Goal: Task Accomplishment & Management: Manage account settings

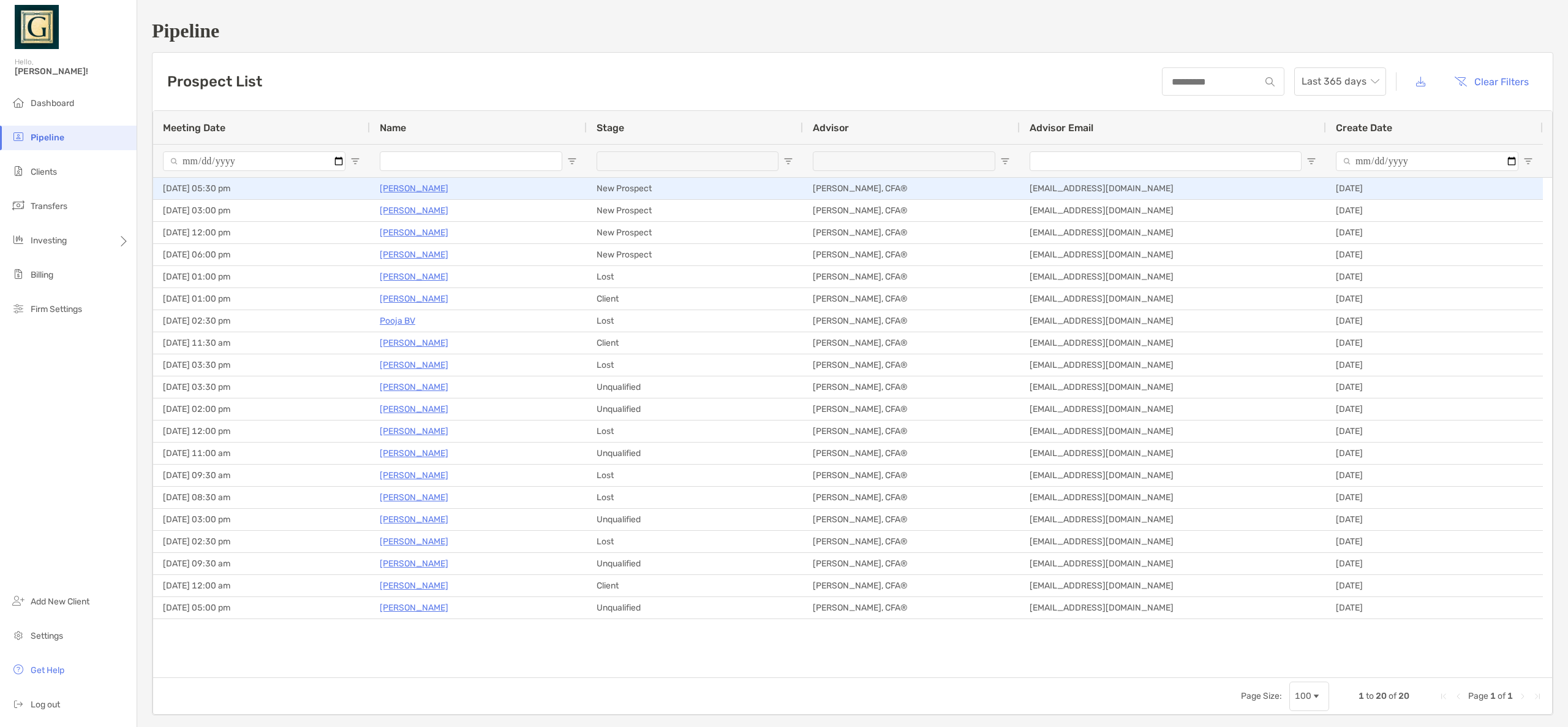
click at [399, 190] on p "[PERSON_NAME]" at bounding box center [414, 188] width 68 height 16
click at [419, 188] on p "[PERSON_NAME]" at bounding box center [414, 188] width 68 height 16
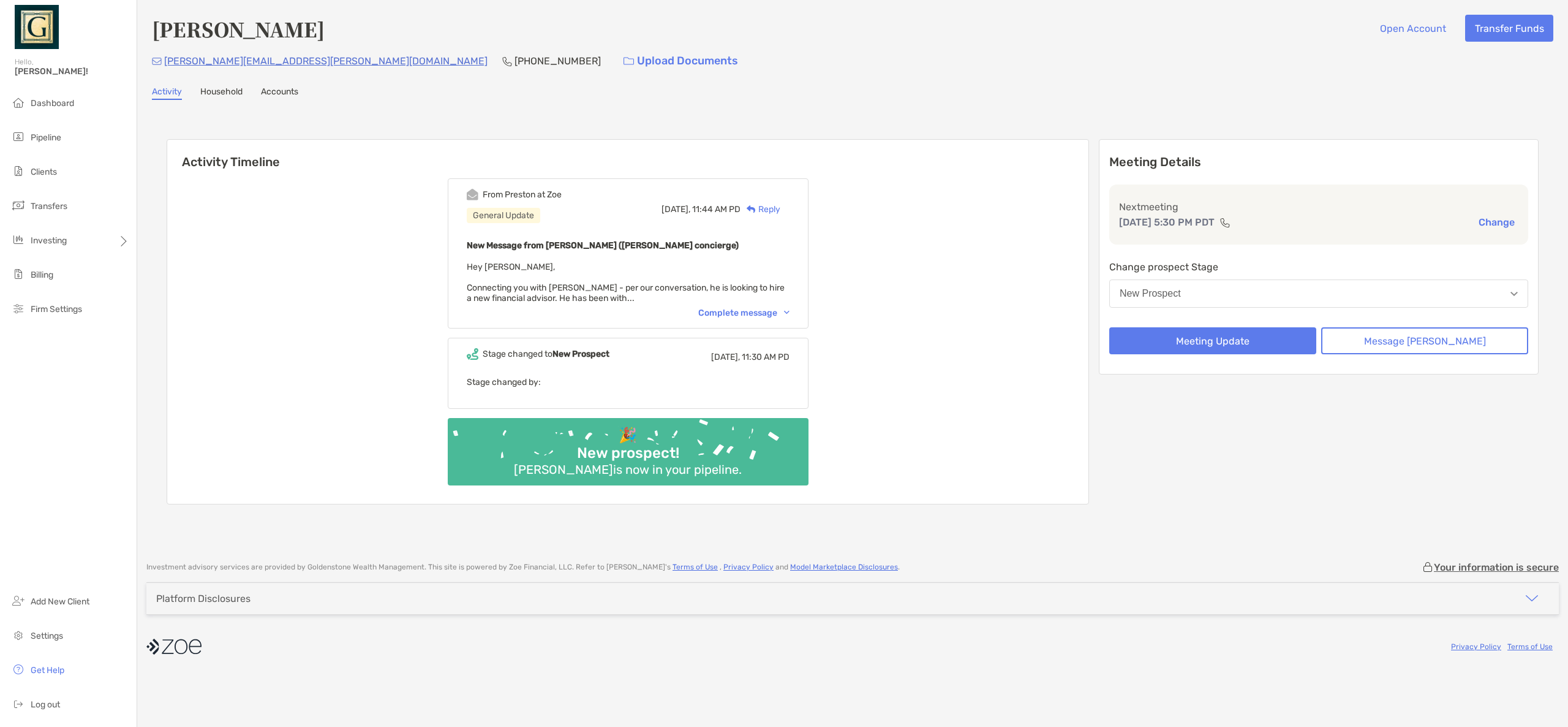
click at [758, 314] on div "Complete message" at bounding box center [743, 312] width 91 height 10
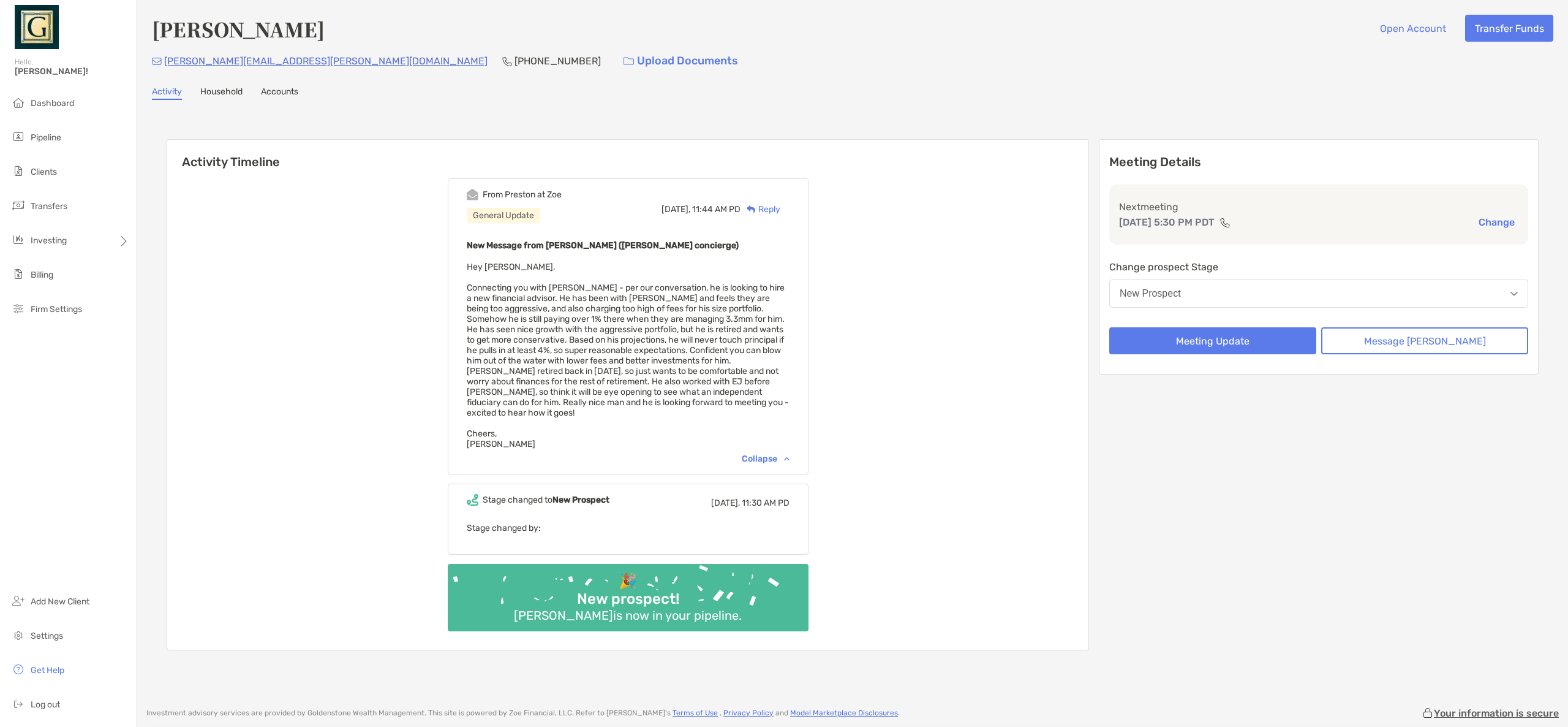
click at [958, 363] on div "From Preston at Zoe General Update Today, 11:44 AM PD Reply New Message from Pr…" at bounding box center [628, 409] width 922 height 480
click at [223, 97] on link "Household" at bounding box center [222, 93] width 42 height 14
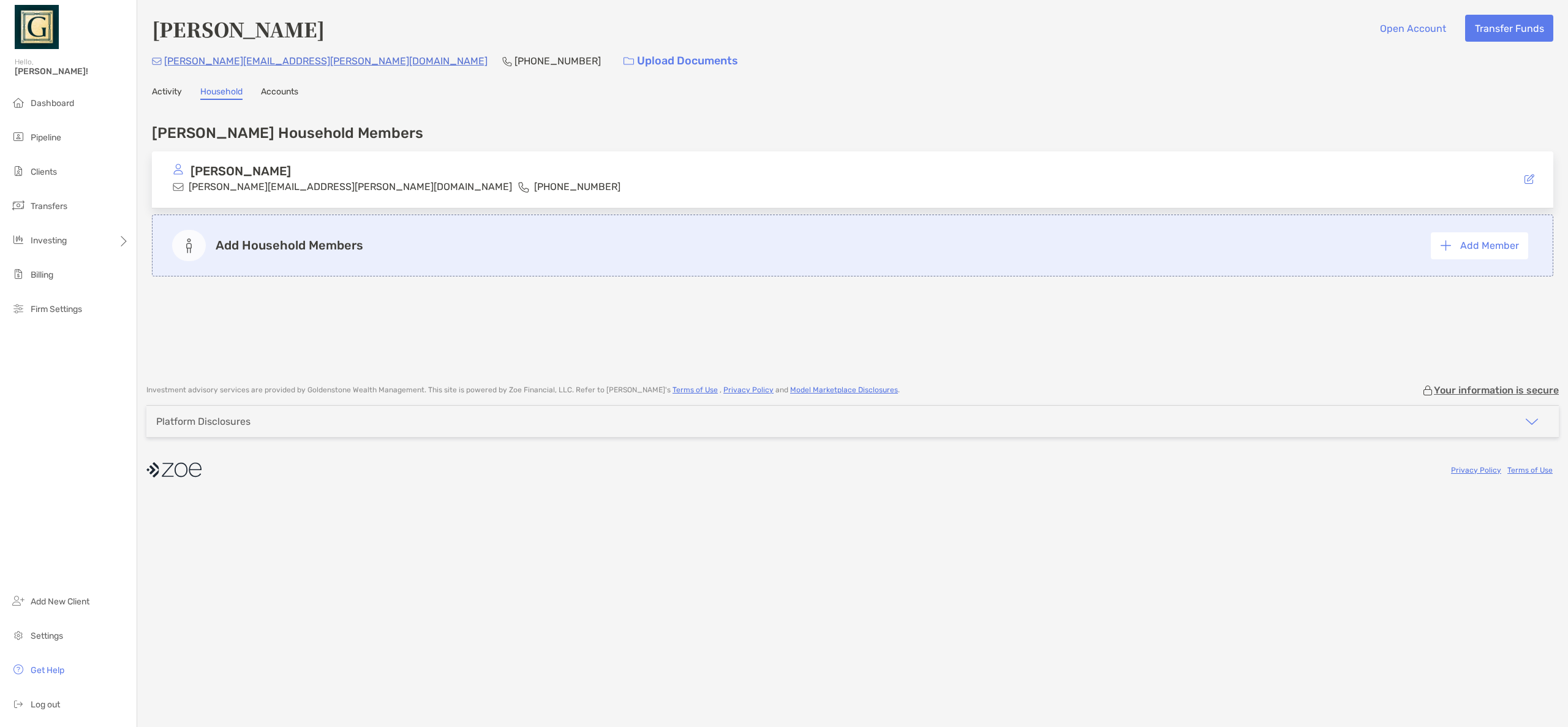
click at [288, 95] on link "Accounts" at bounding box center [280, 93] width 37 height 14
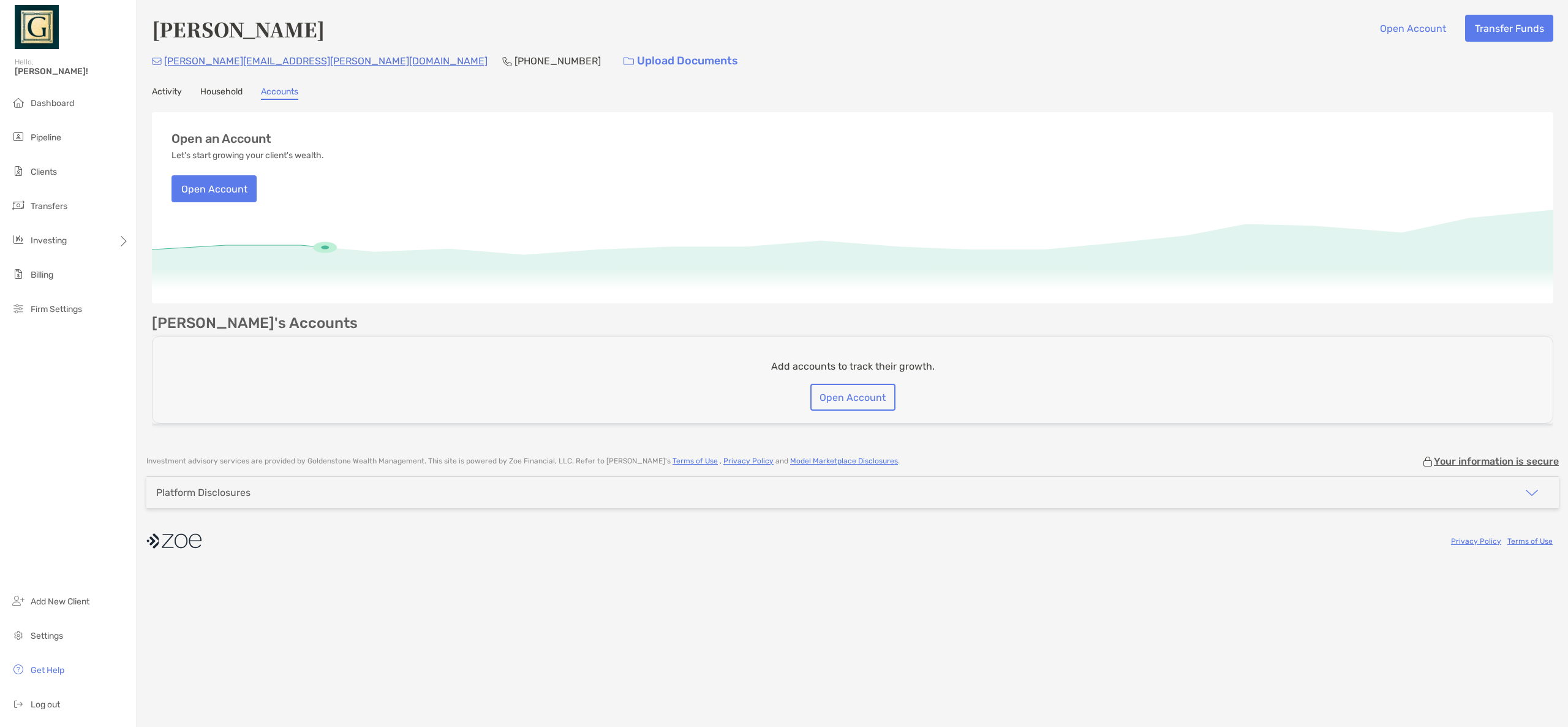
click at [172, 91] on link "Activity" at bounding box center [167, 93] width 30 height 14
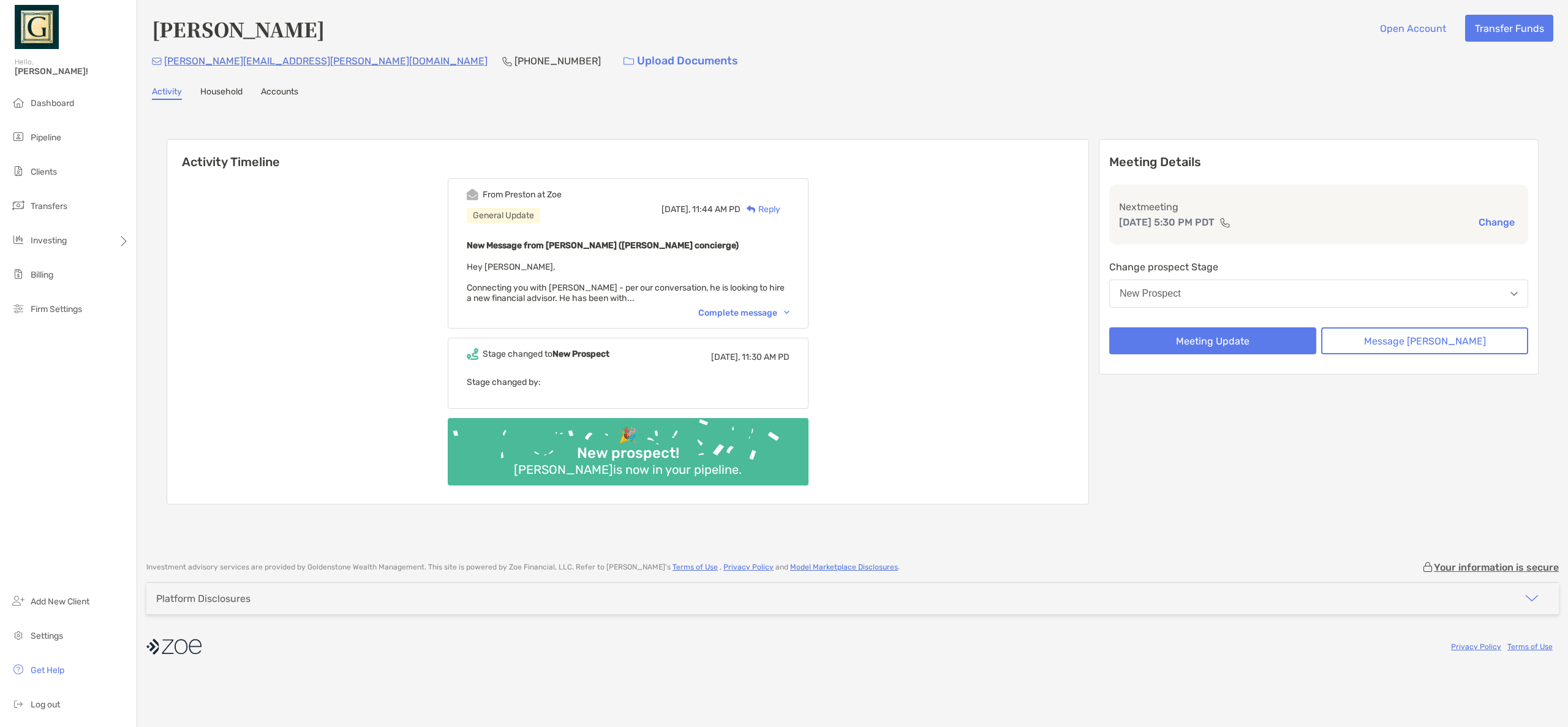
click at [219, 92] on link "Household" at bounding box center [222, 93] width 42 height 14
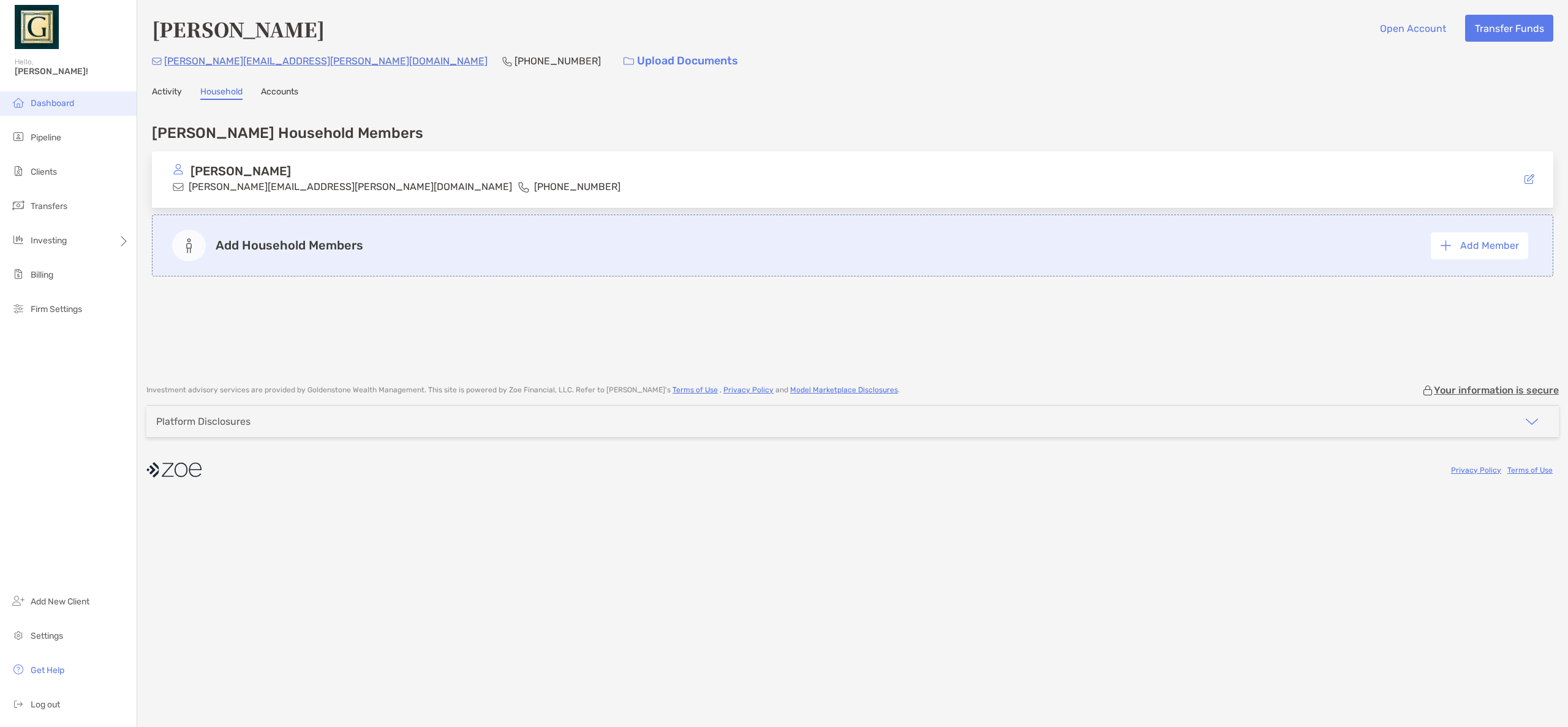
click at [68, 99] on span "Dashboard" at bounding box center [52, 103] width 43 height 10
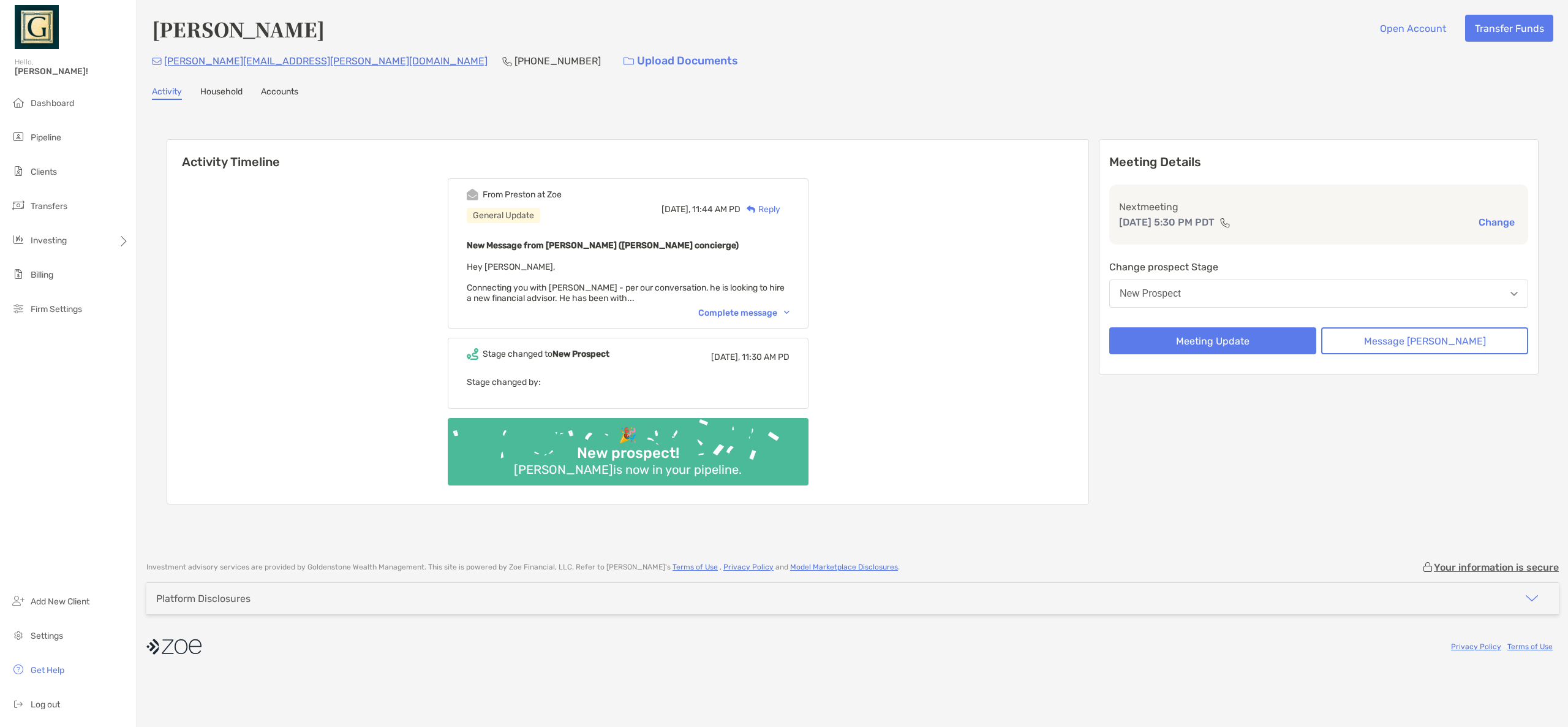
click at [768, 314] on div "Complete message" at bounding box center [743, 312] width 91 height 10
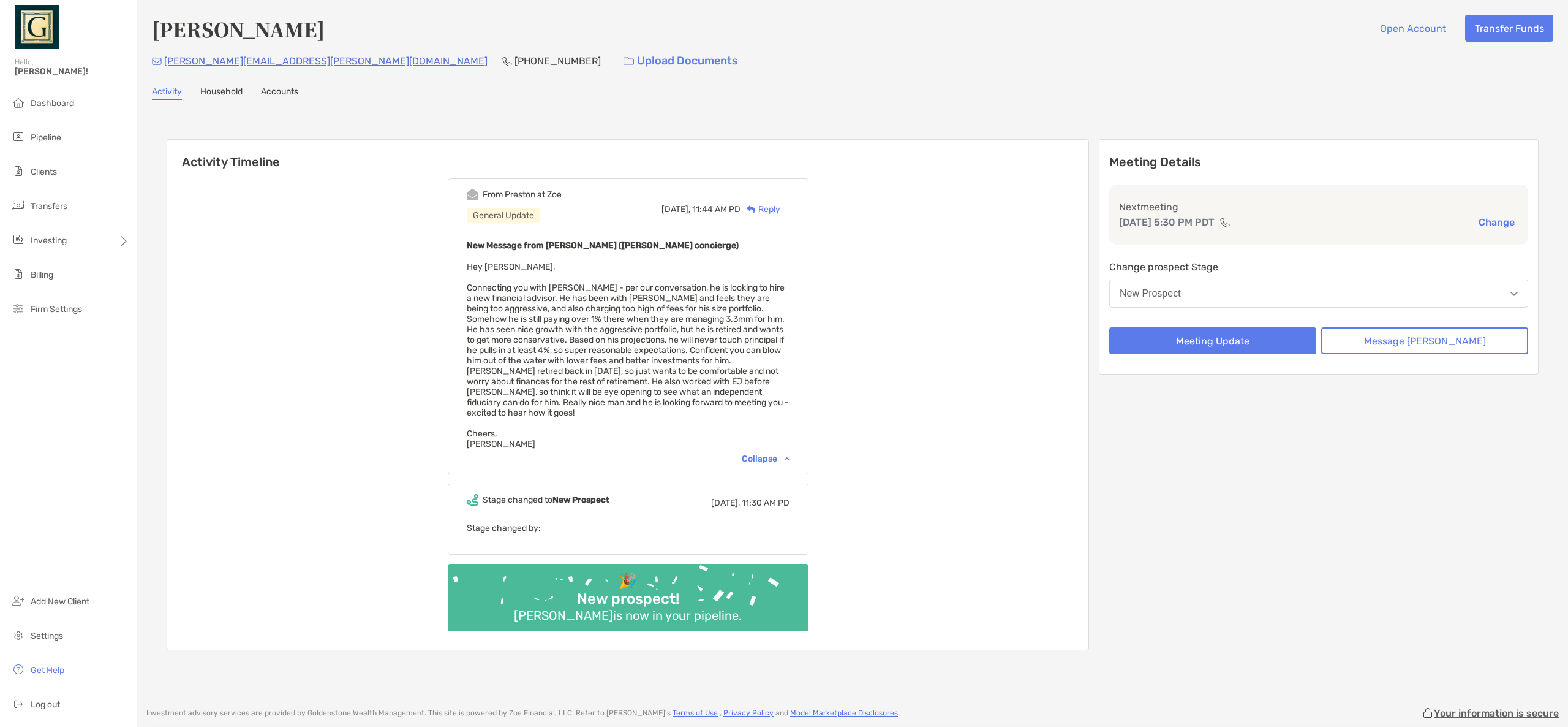
click at [1320, 485] on div "Meeting Details Next meeting [DATE] 5:30 PM PDT Change Change prospect Stage Ne…" at bounding box center [1319, 394] width 440 height 511
